Goal: Task Accomplishment & Management: Use online tool/utility

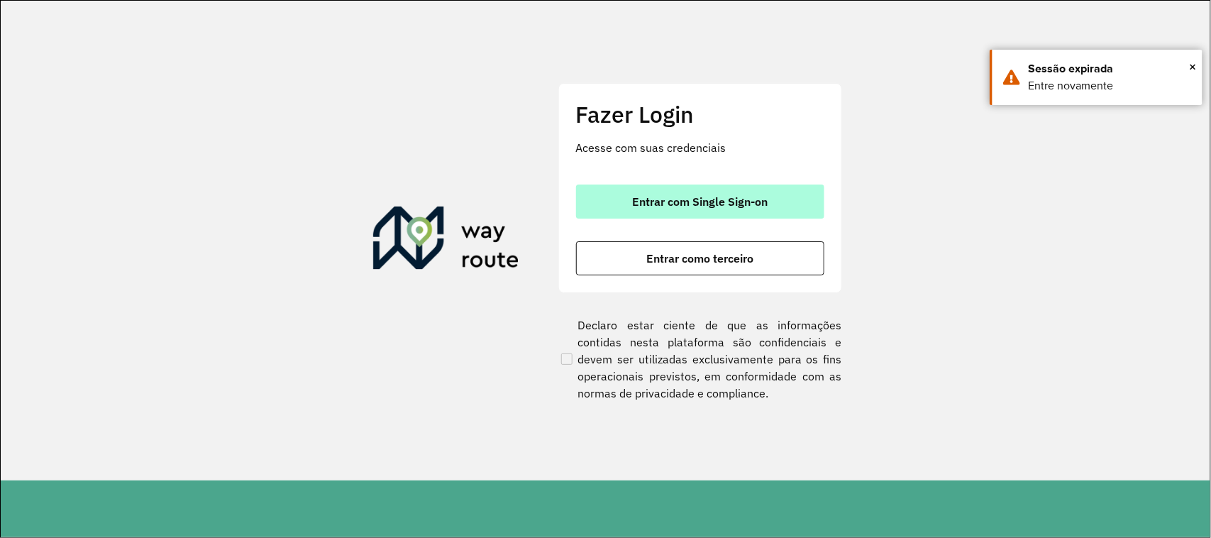
click at [680, 206] on span "Entrar com Single Sign-on" at bounding box center [700, 201] width 136 height 11
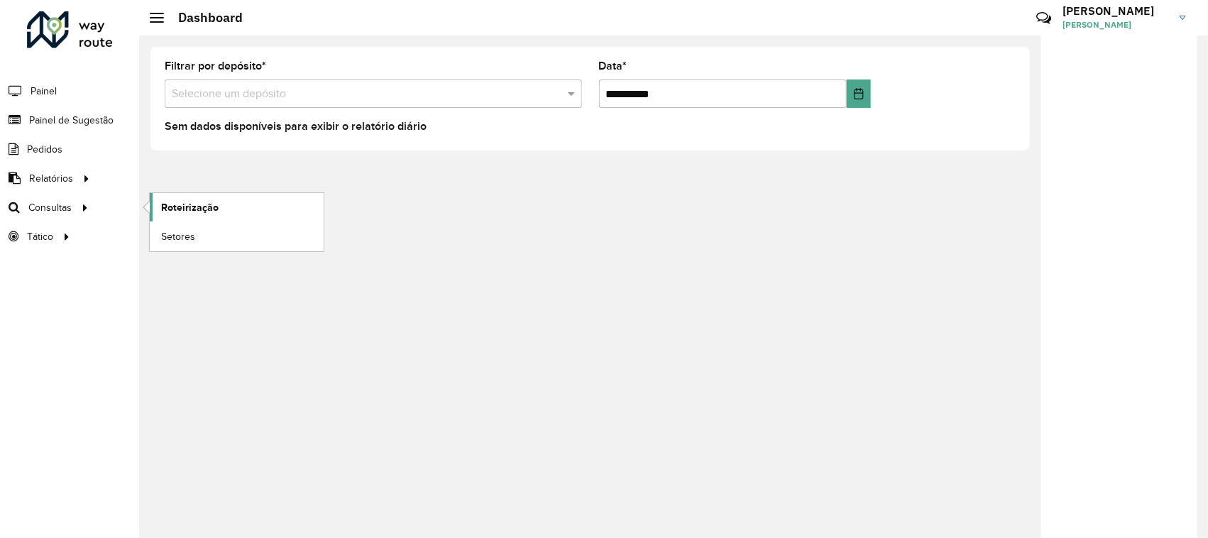
click at [184, 209] on span "Roteirização" at bounding box center [189, 207] width 57 height 15
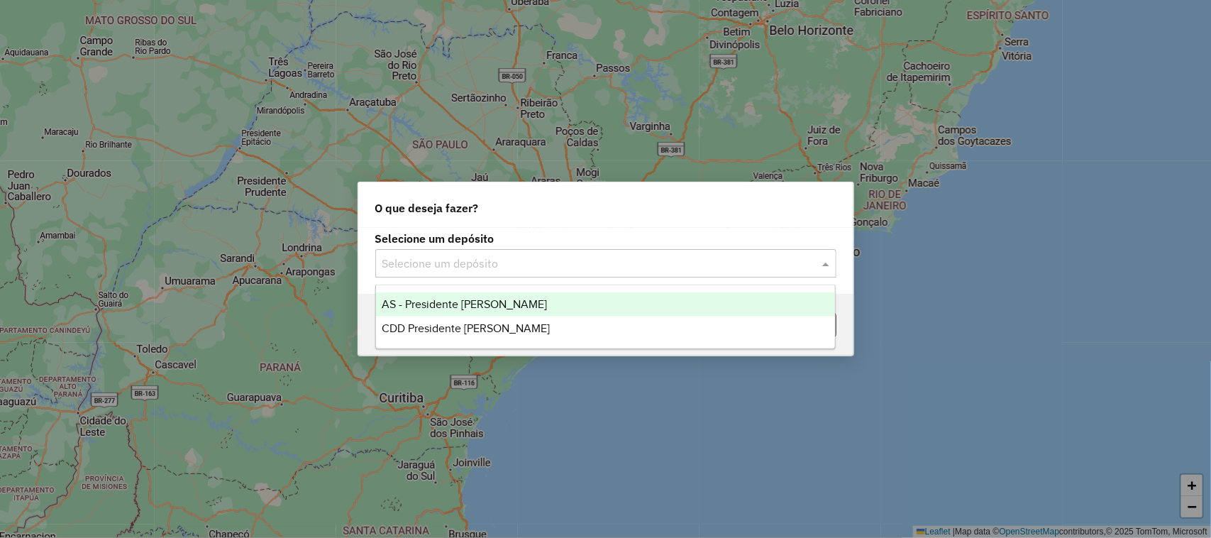
click at [449, 261] on input "text" at bounding box center [591, 263] width 419 height 17
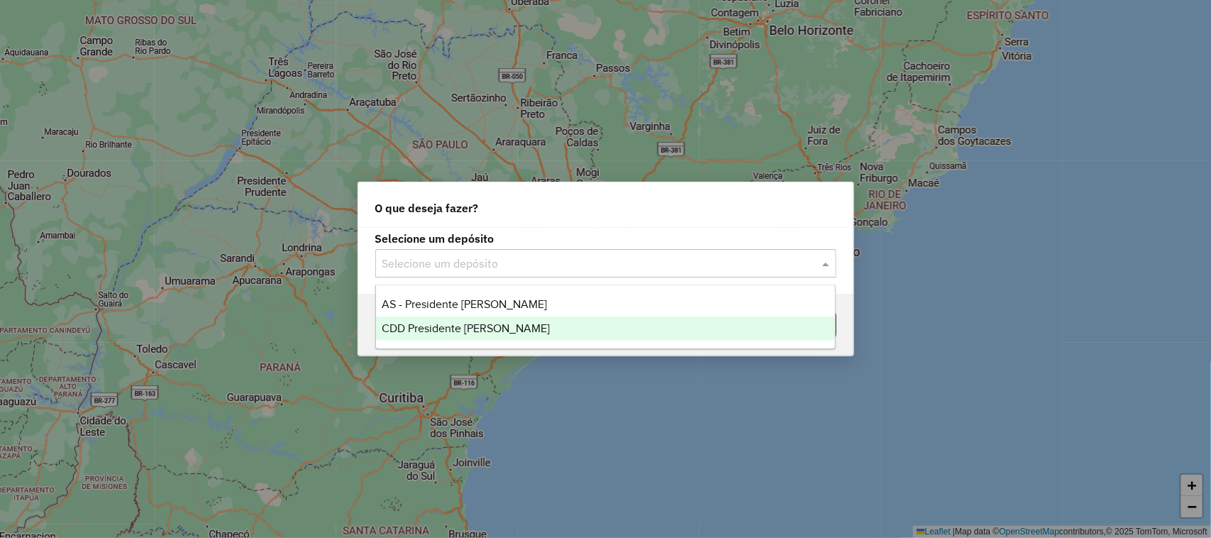
click at [459, 331] on span "CDD Presidente Prudente" at bounding box center [466, 328] width 168 height 12
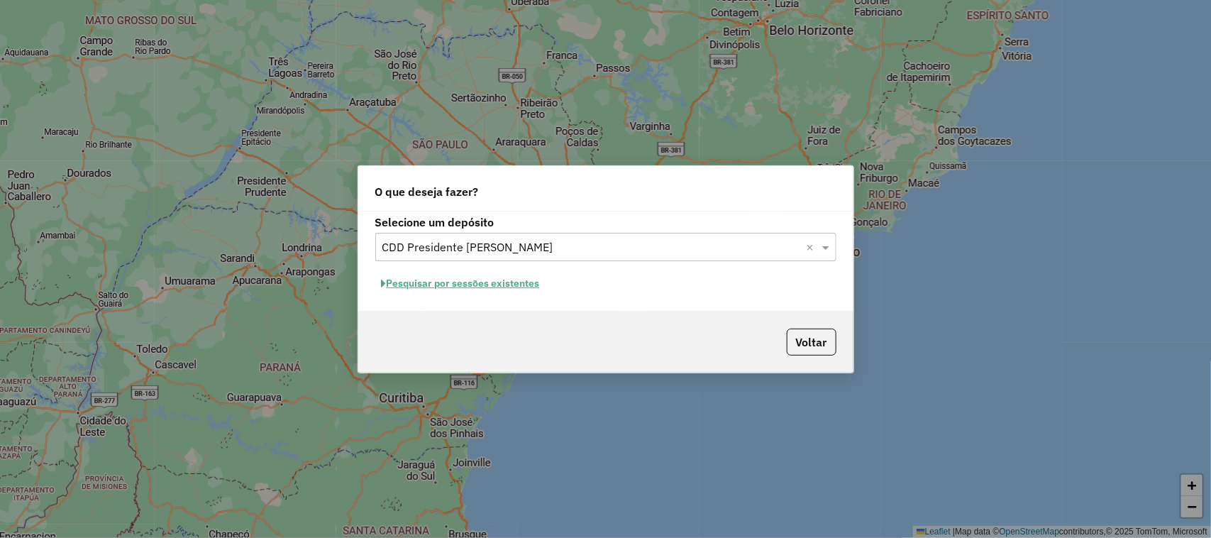
click at [493, 280] on button "Pesquisar por sessões existentes" at bounding box center [460, 283] width 171 height 22
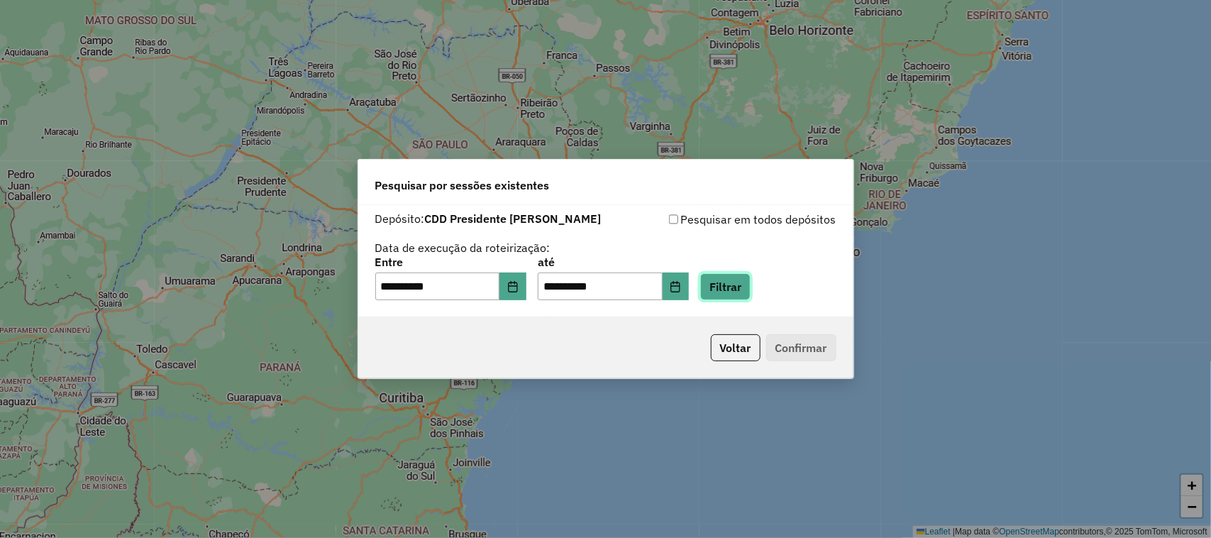
click at [746, 287] on button "Filtrar" at bounding box center [725, 286] width 50 height 27
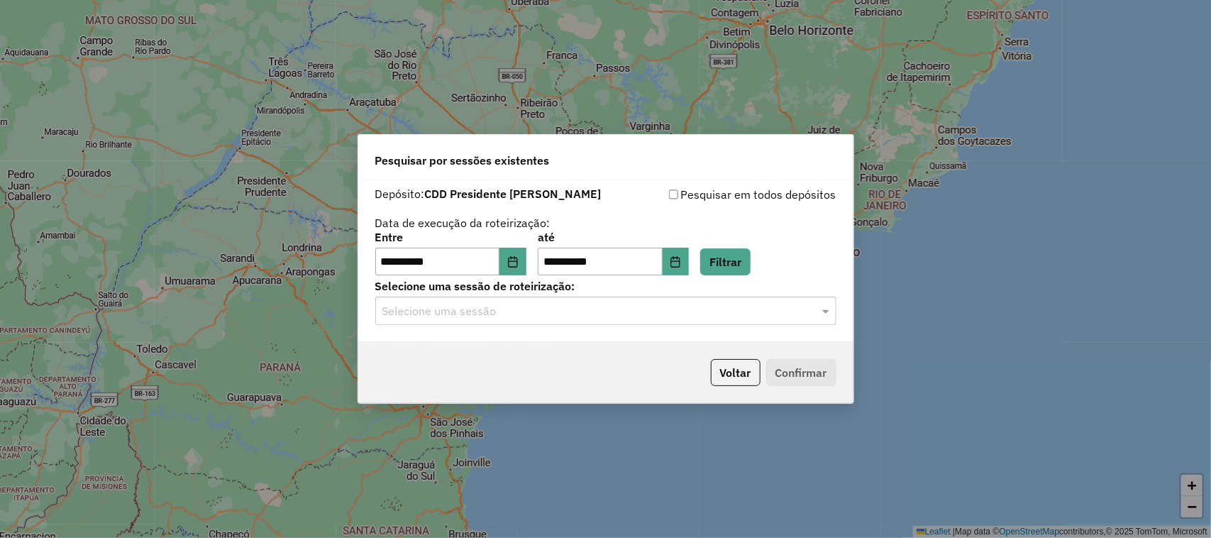
click at [494, 314] on input "text" at bounding box center [591, 311] width 419 height 17
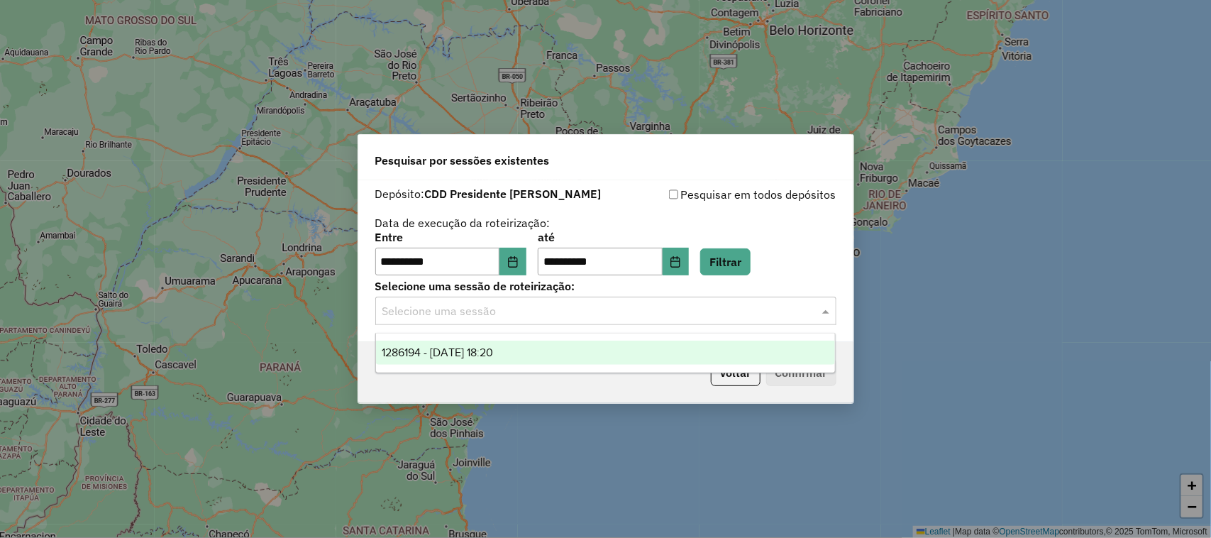
click at [504, 345] on div "1286194 - 01/10/2025 18:20" at bounding box center [606, 353] width 460 height 24
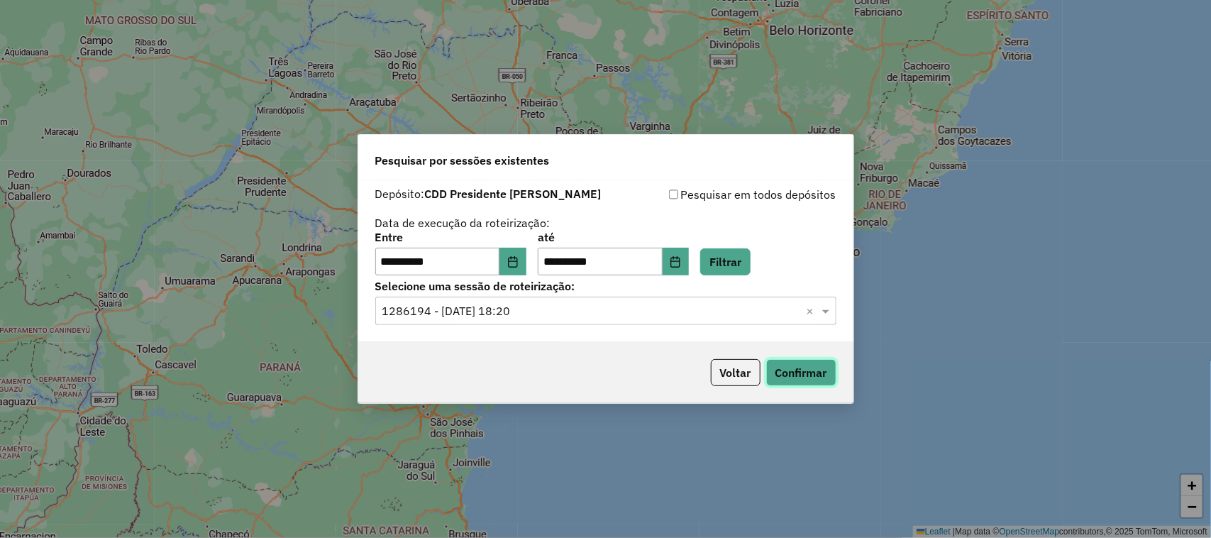
click at [818, 370] on button "Confirmar" at bounding box center [801, 372] width 70 height 27
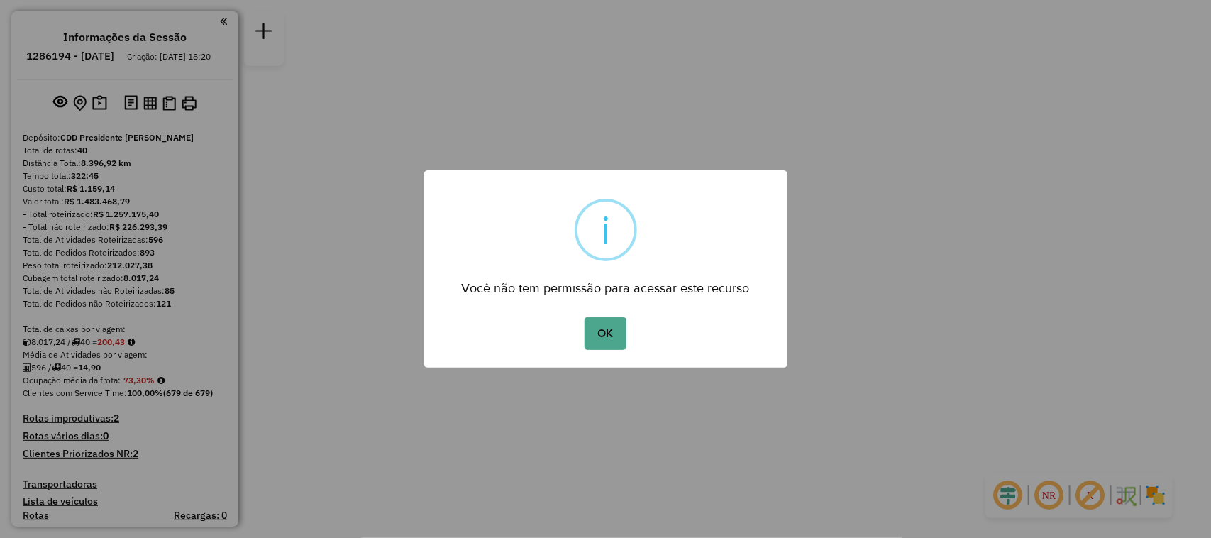
click at [585, 317] on button "OK" at bounding box center [606, 333] width 42 height 33
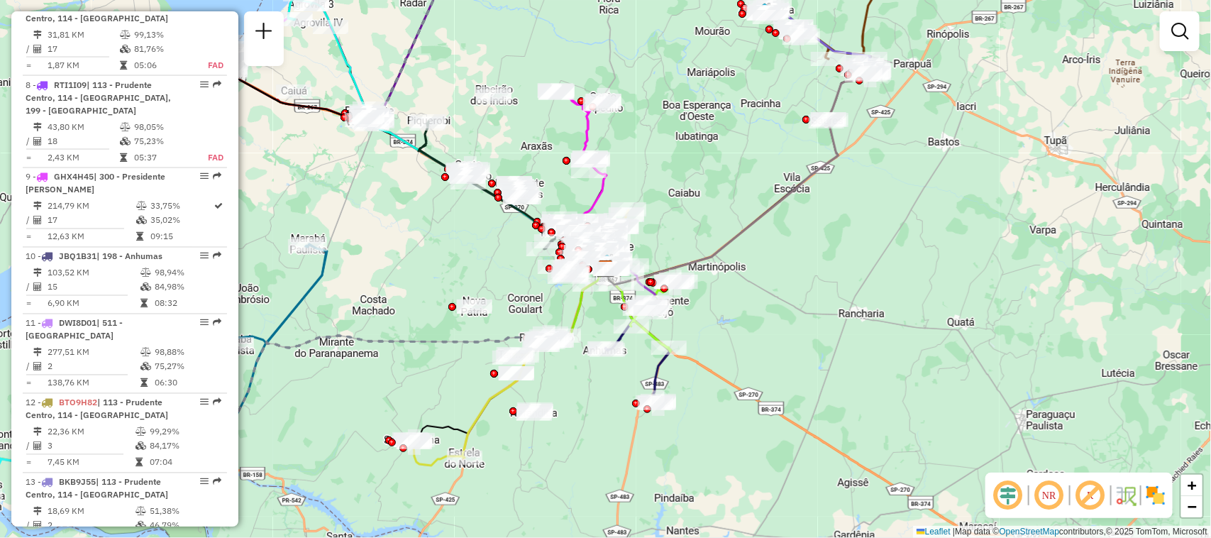
scroll to position [3343, 0]
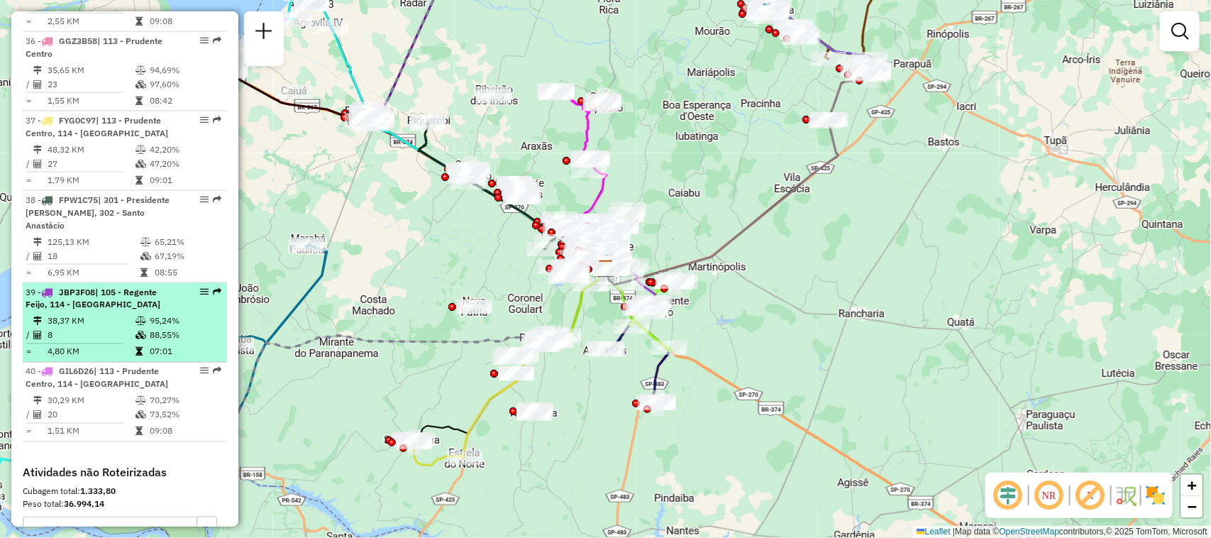
select select "**********"
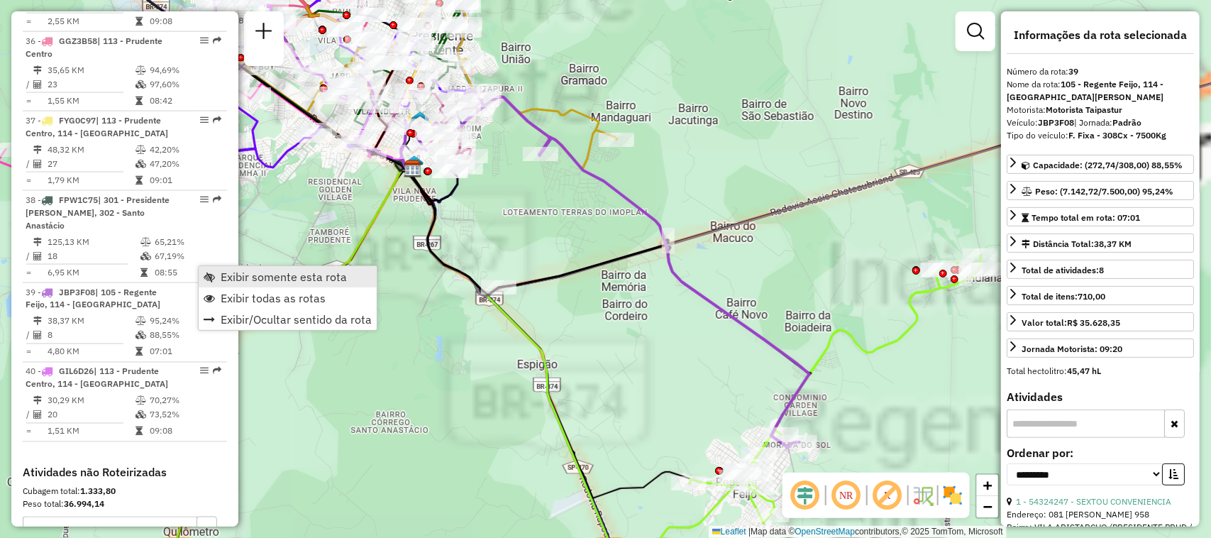
click at [211, 280] on span "Exibir somente esta rota" at bounding box center [209, 276] width 11 height 11
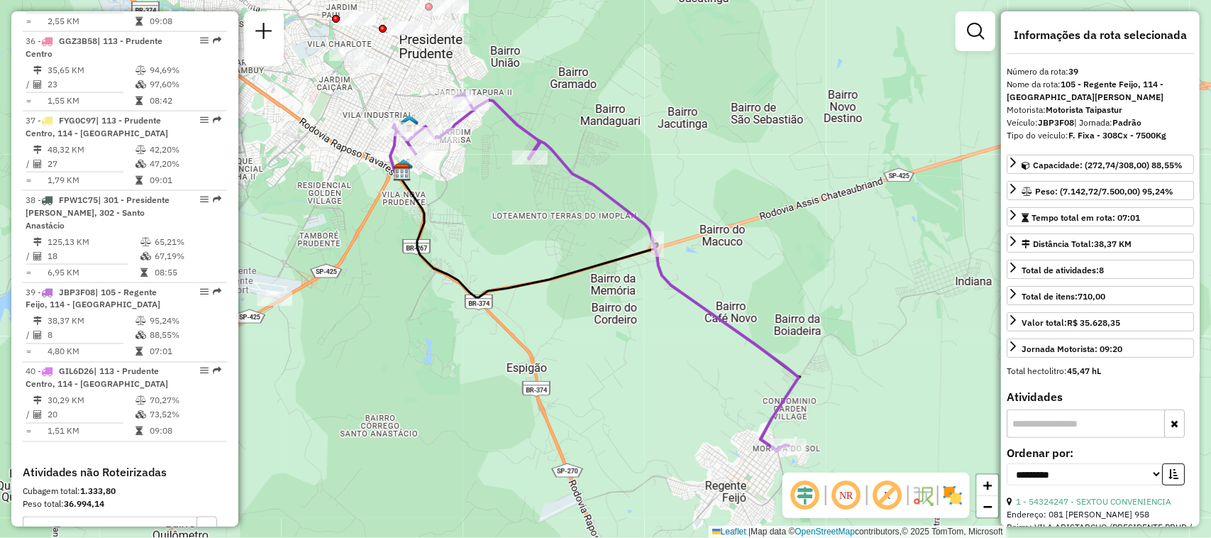
drag, startPoint x: 501, startPoint y: 218, endPoint x: 490, endPoint y: 221, distance: 11.2
click at [490, 221] on div "Janela de atendimento Grade de atendimento Capacidade Transportadoras Veículos …" at bounding box center [605, 269] width 1211 height 538
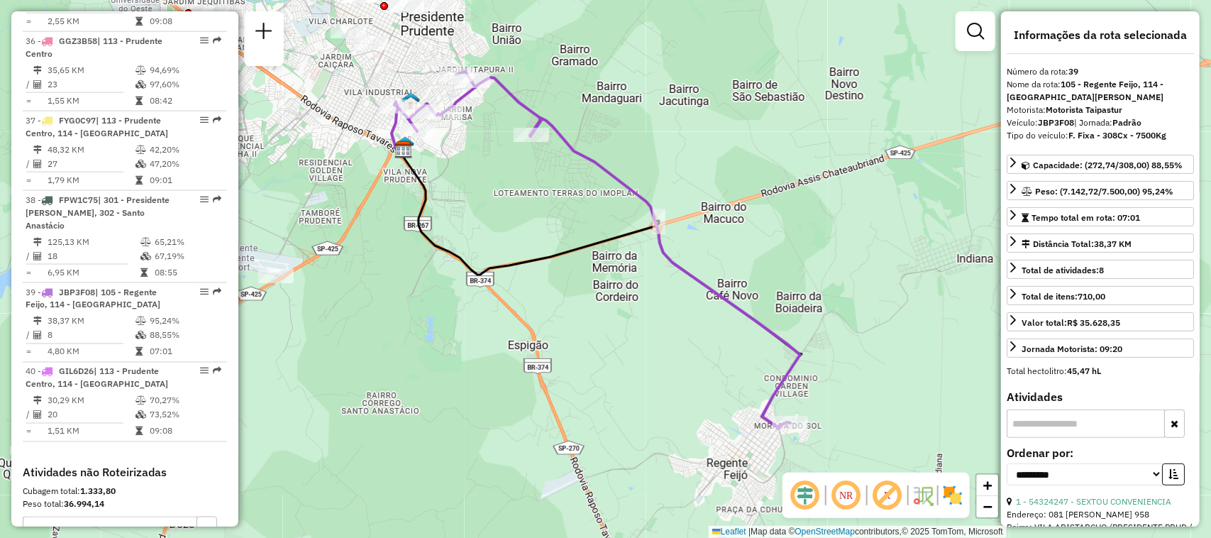
drag, startPoint x: 839, startPoint y: 397, endPoint x: 839, endPoint y: 359, distance: 38.3
click at [839, 359] on div "Janela de atendimento Grade de atendimento Capacidade Transportadoras Veículos …" at bounding box center [605, 269] width 1211 height 538
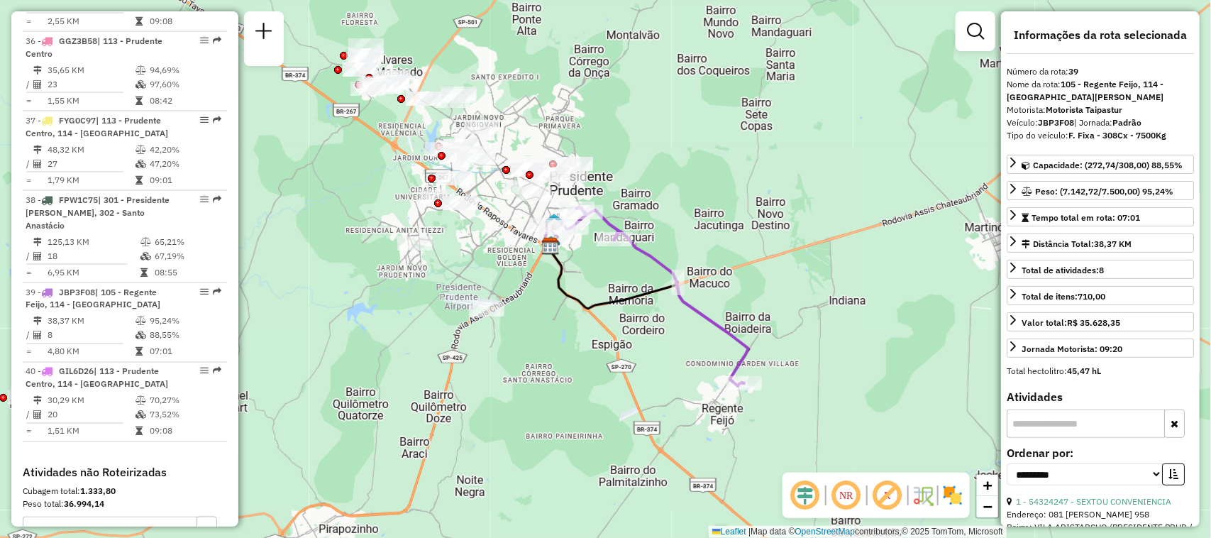
drag, startPoint x: 630, startPoint y: 293, endPoint x: 664, endPoint y: 344, distance: 61.4
click at [664, 344] on div "Janela de atendimento Grade de atendimento Capacidade Transportadoras Veículos …" at bounding box center [605, 269] width 1211 height 538
click at [852, 500] on em at bounding box center [846, 495] width 34 height 34
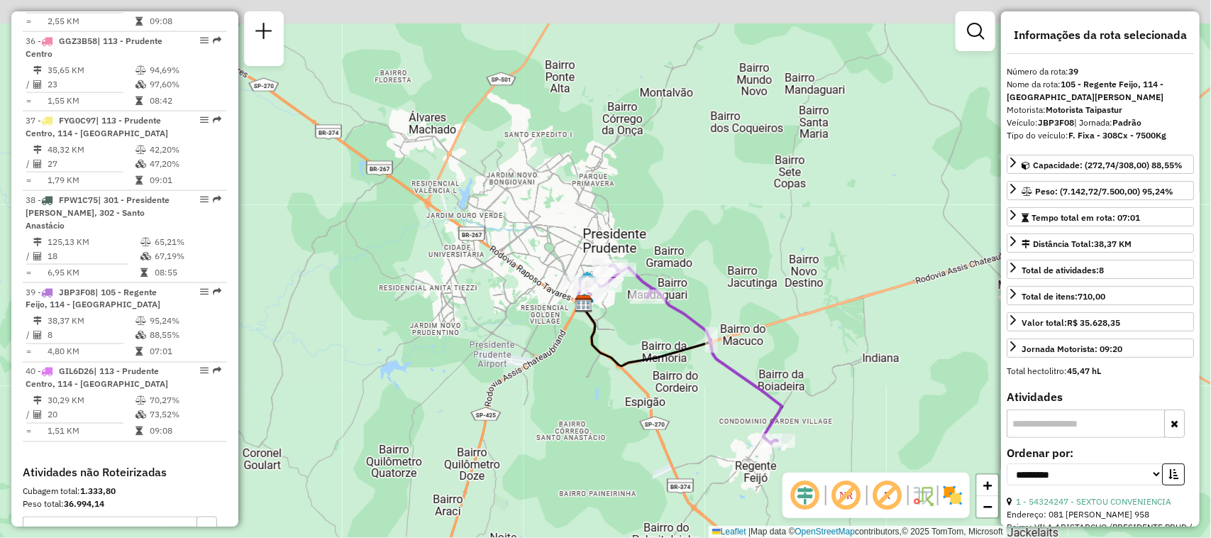
drag, startPoint x: 653, startPoint y: 303, endPoint x: 686, endPoint y: 360, distance: 66.4
click at [686, 360] on div "Janela de atendimento Grade de atendimento Capacidade Transportadoras Veículos …" at bounding box center [605, 269] width 1211 height 538
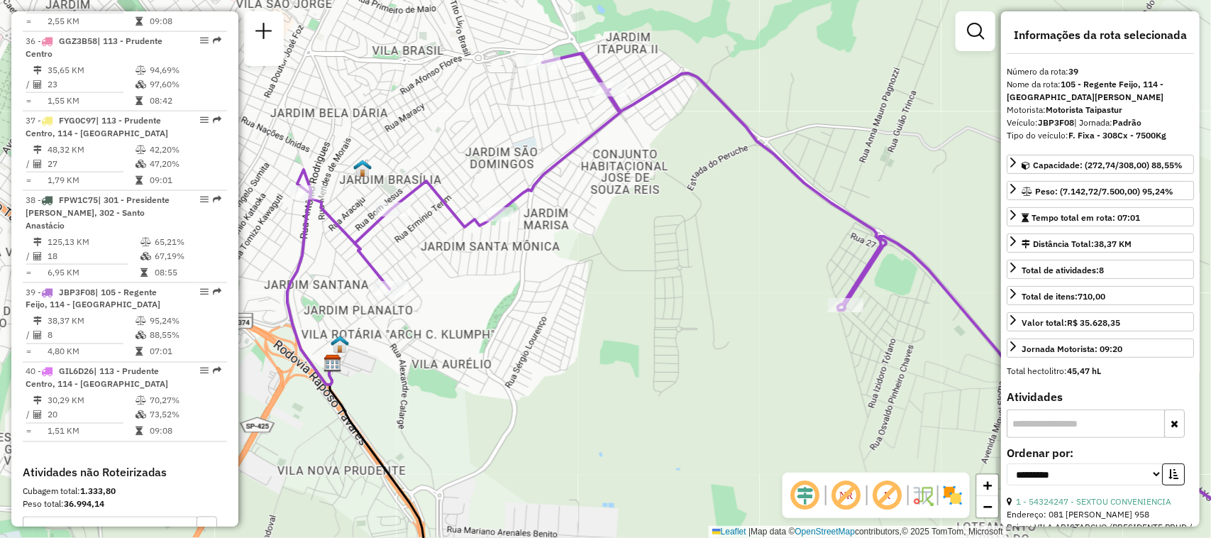
click at [463, 304] on div "Janela de atendimento Grade de atendimento Capacidade Transportadoras Veículos …" at bounding box center [605, 269] width 1211 height 538
